Goal: Task Accomplishment & Management: Complete application form

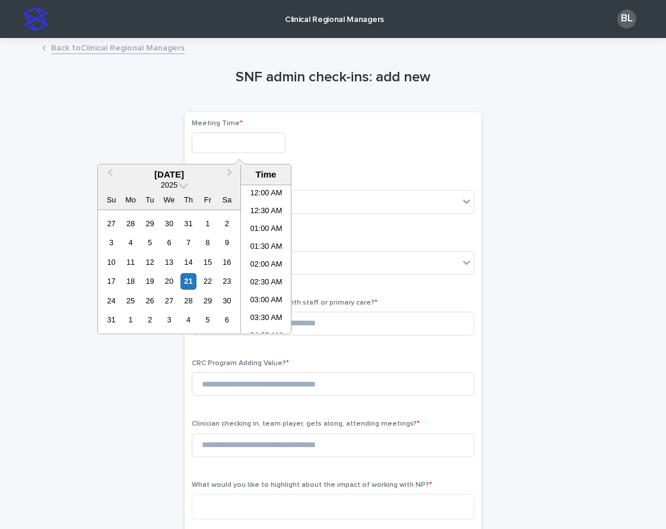
click at [223, 142] on input "text" at bounding box center [239, 142] width 94 height 21
click at [272, 283] on li "12:30 PM" at bounding box center [266, 277] width 50 height 18
type input "**********"
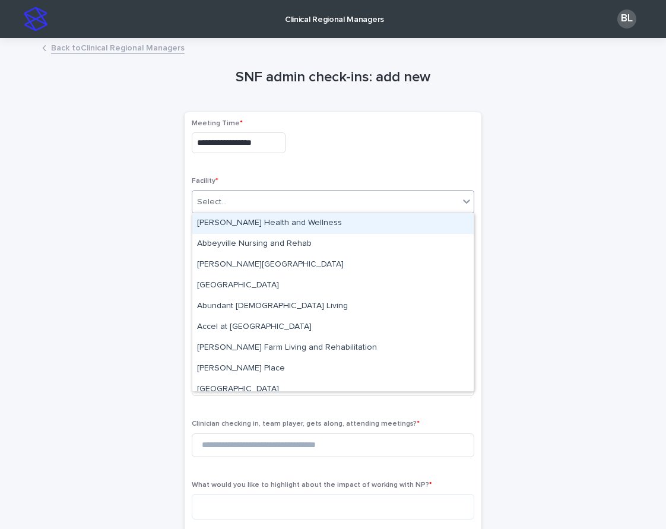
click at [218, 200] on div "Select..." at bounding box center [212, 202] width 30 height 12
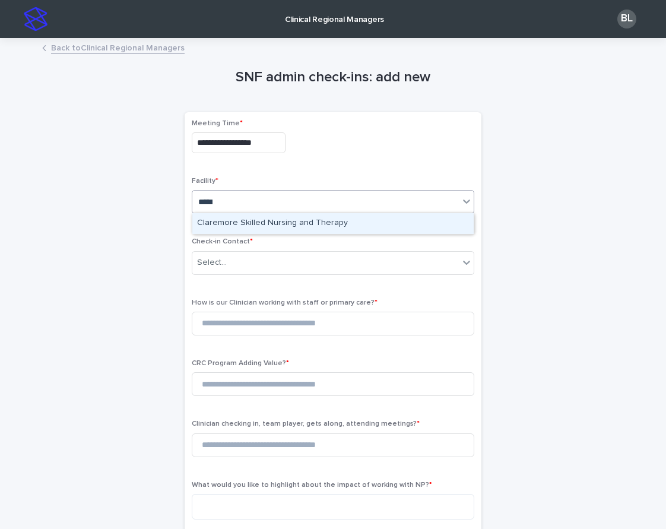
type input "******"
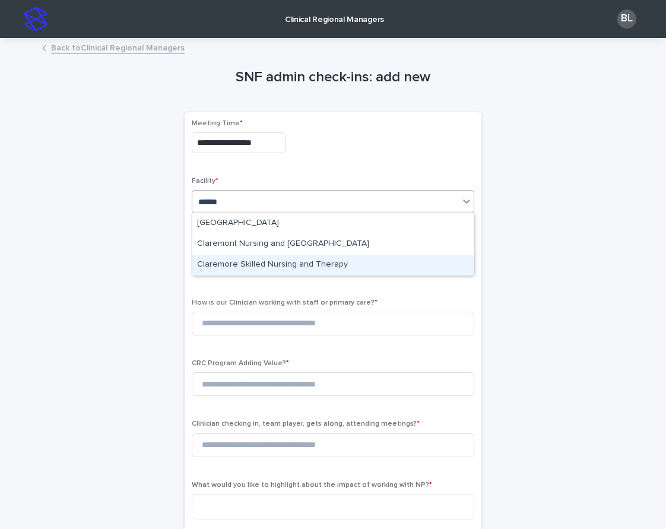
click at [262, 263] on div "Claremore Skilled Nursing and Therapy" at bounding box center [332, 265] width 281 height 21
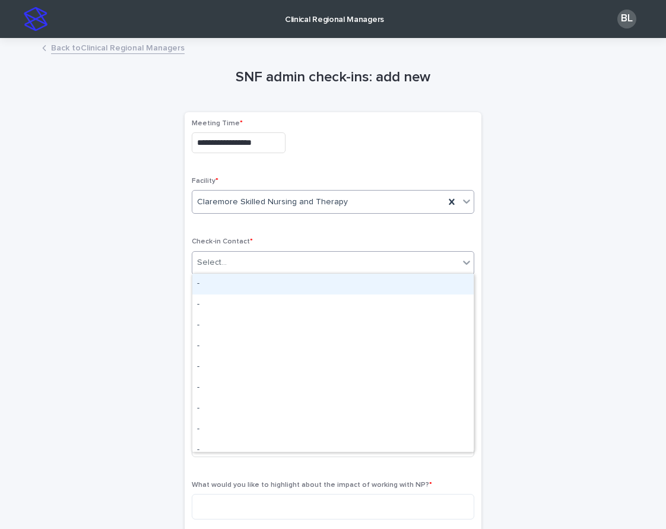
click at [252, 261] on div "Select..." at bounding box center [325, 263] width 267 height 20
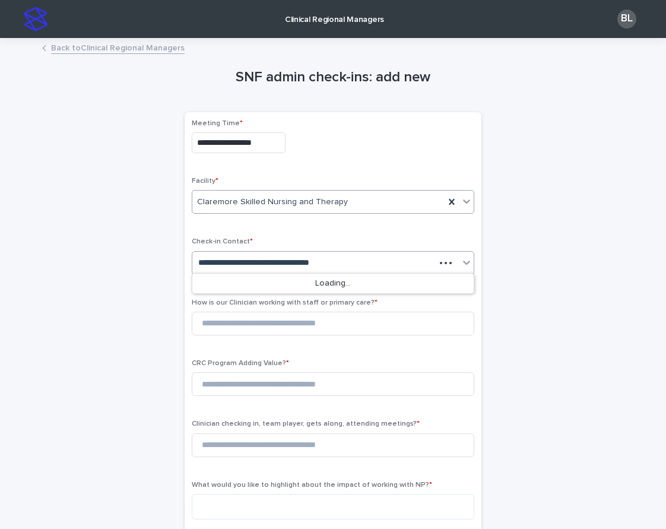
type input "**********"
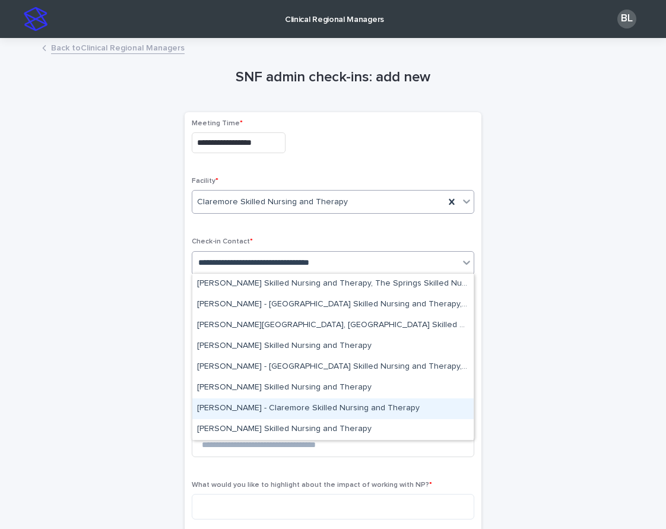
click at [416, 411] on div "[PERSON_NAME] - Claremore Skilled Nursing and Therapy" at bounding box center [332, 408] width 281 height 21
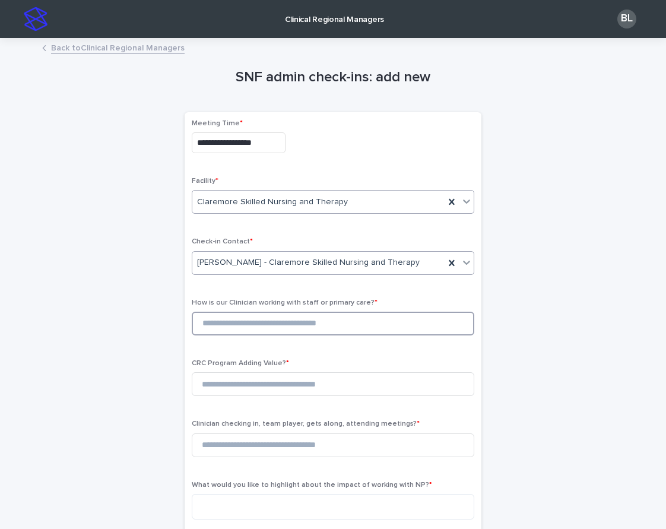
click at [238, 321] on input at bounding box center [333, 324] width 283 height 24
type input "*"
click at [233, 388] on input at bounding box center [333, 384] width 283 height 24
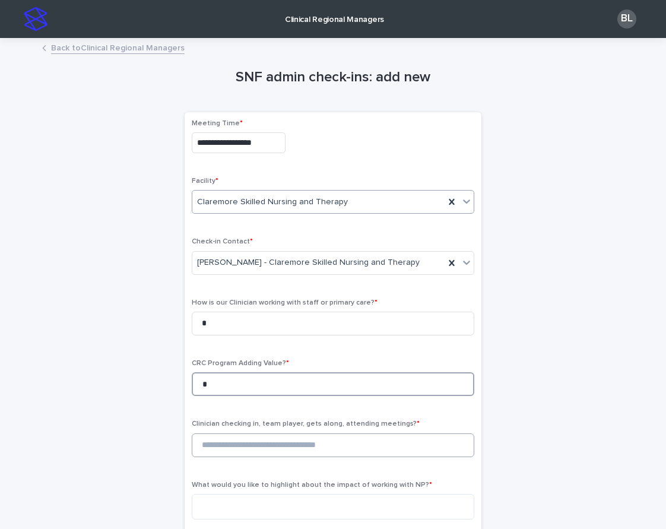
type input "*"
click at [244, 447] on input at bounding box center [333, 445] width 283 height 24
type input "*"
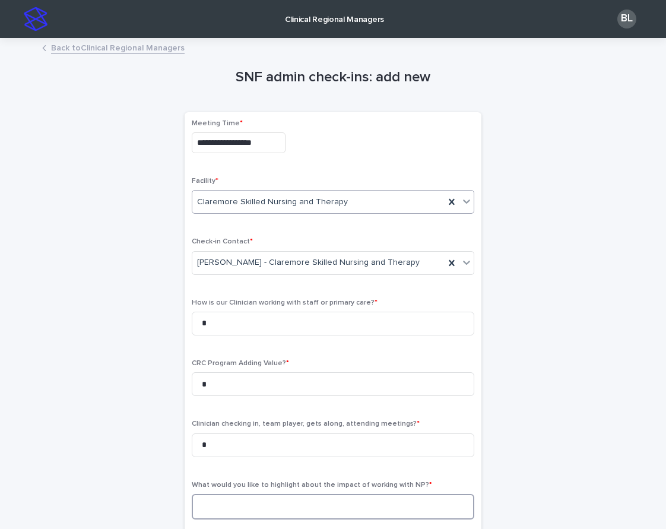
click at [246, 495] on textarea at bounding box center [333, 507] width 283 height 26
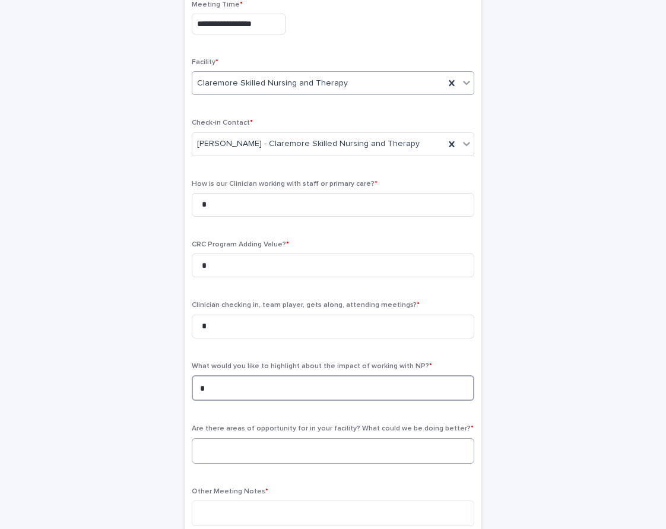
type textarea "*"
click at [227, 438] on textarea at bounding box center [333, 451] width 283 height 26
type textarea "*"
click at [236, 495] on div "Other Meeting Notes *" at bounding box center [333, 511] width 283 height 48
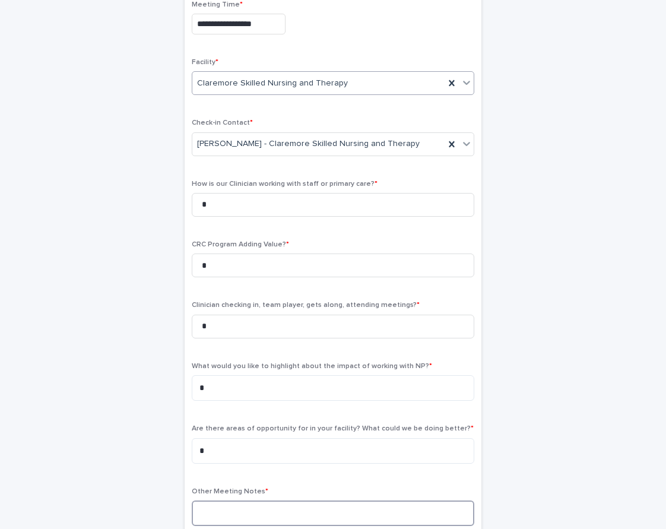
click at [234, 503] on textarea at bounding box center [333, 513] width 283 height 26
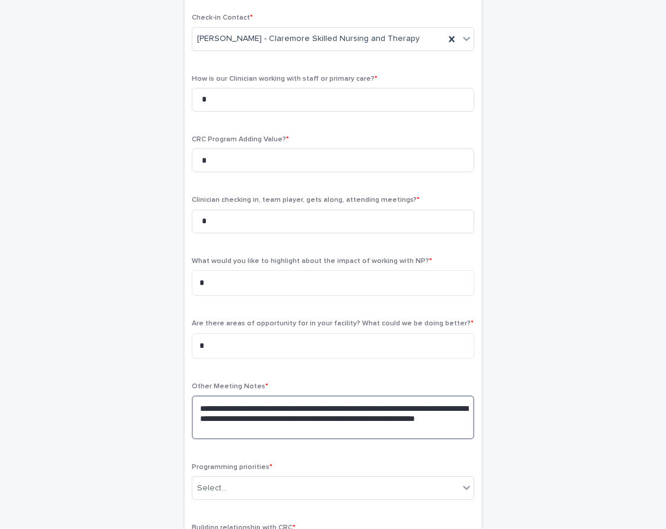
scroll to position [289, 0]
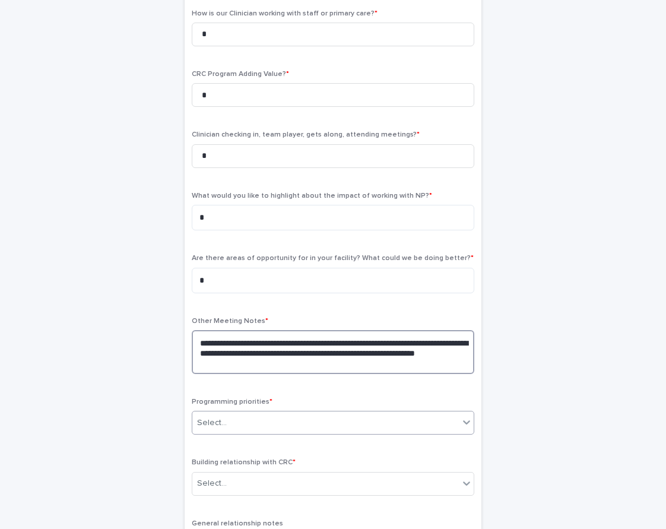
type textarea "**********"
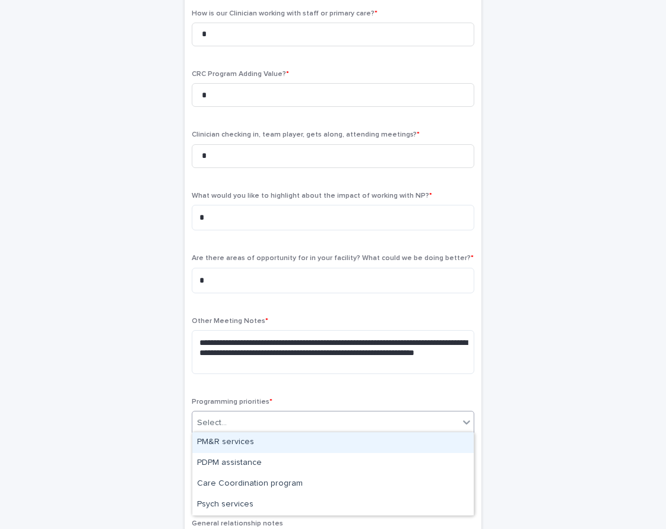
click at [239, 413] on div "Select..." at bounding box center [325, 423] width 267 height 20
click at [221, 437] on div "PM&R services" at bounding box center [332, 442] width 281 height 21
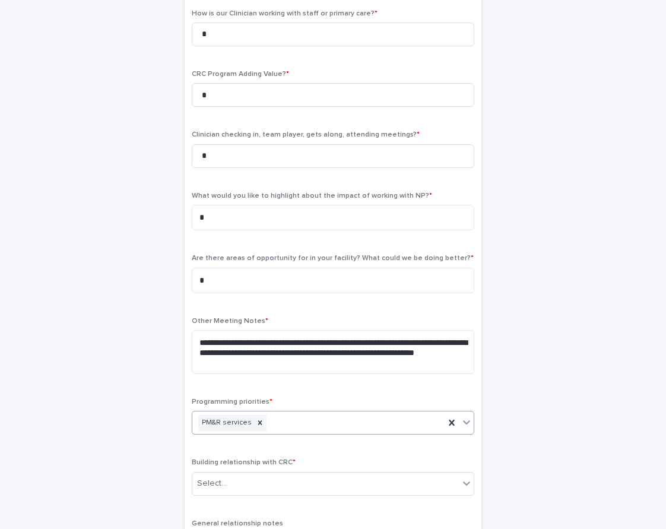
scroll to position [361, 0]
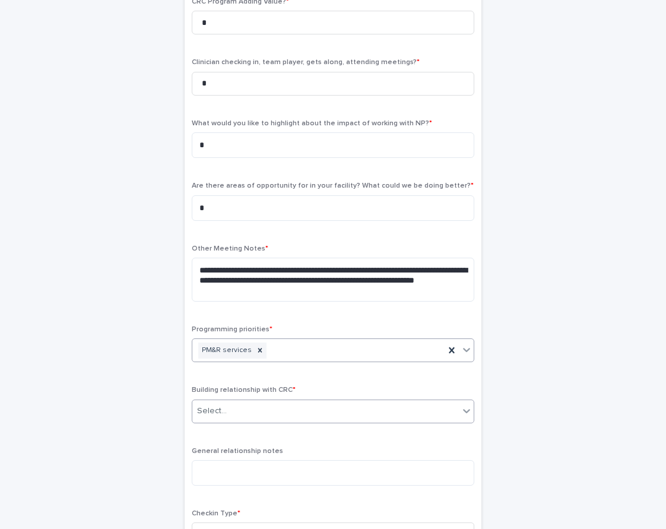
click at [235, 404] on div "Select..." at bounding box center [325, 411] width 267 height 20
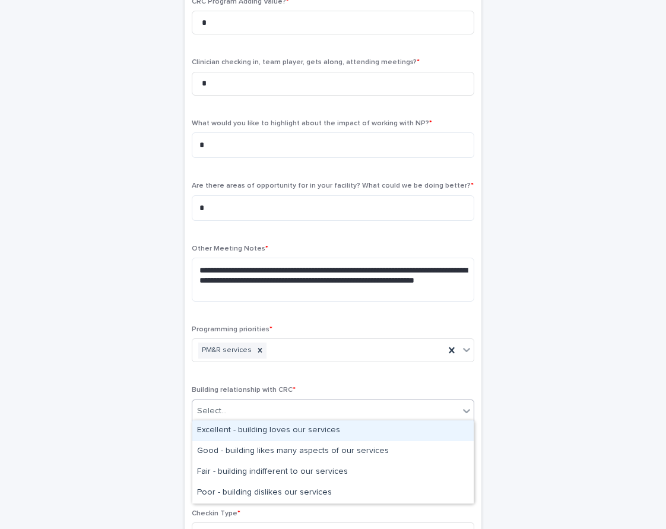
click at [232, 427] on div "Excellent - building loves our services" at bounding box center [332, 430] width 281 height 21
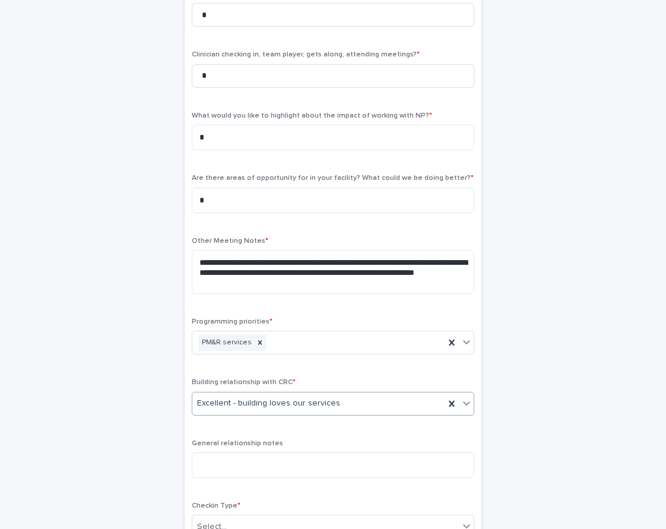
scroll to position [384, 0]
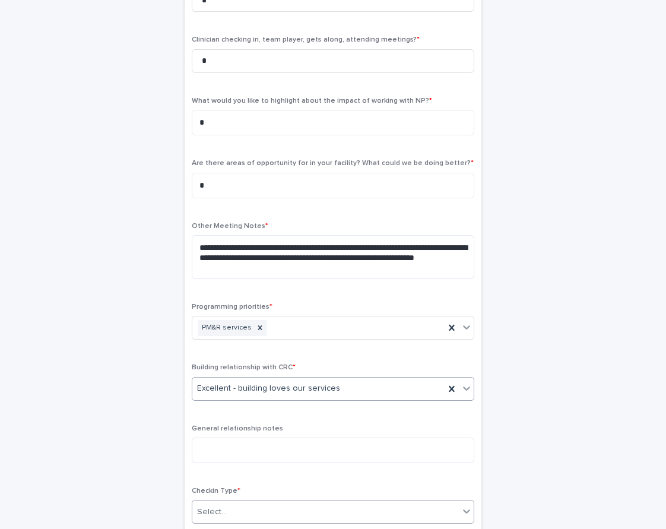
click at [224, 506] on div "Select..." at bounding box center [212, 512] width 30 height 12
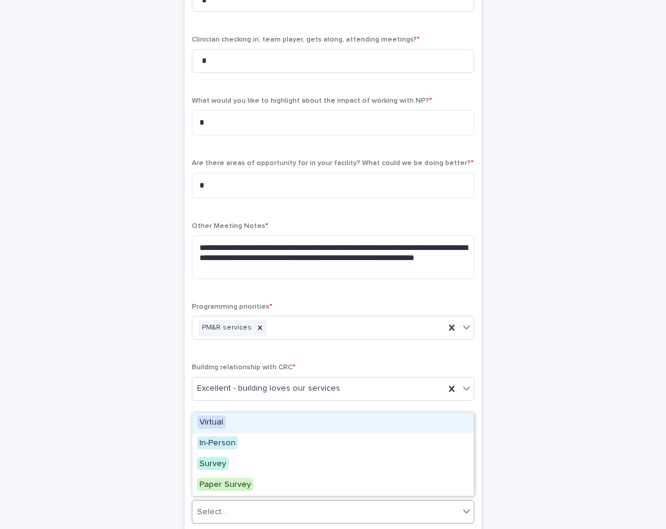
click at [230, 423] on div "Virtual" at bounding box center [332, 423] width 281 height 21
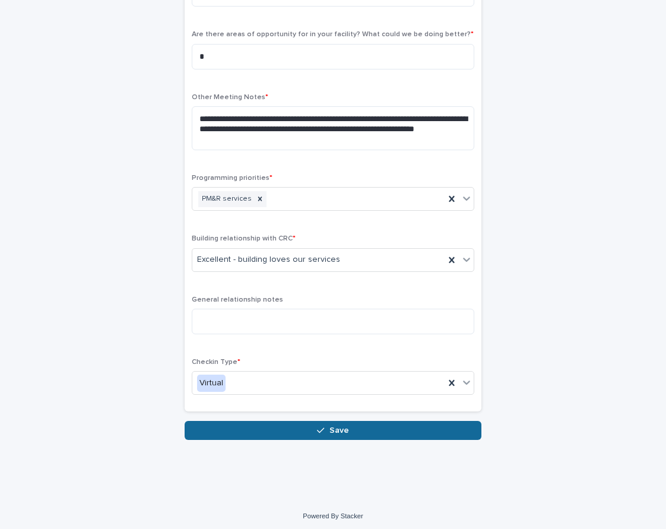
click at [320, 421] on button "Save" at bounding box center [333, 430] width 297 height 19
